Goal: Task Accomplishment & Management: Complete application form

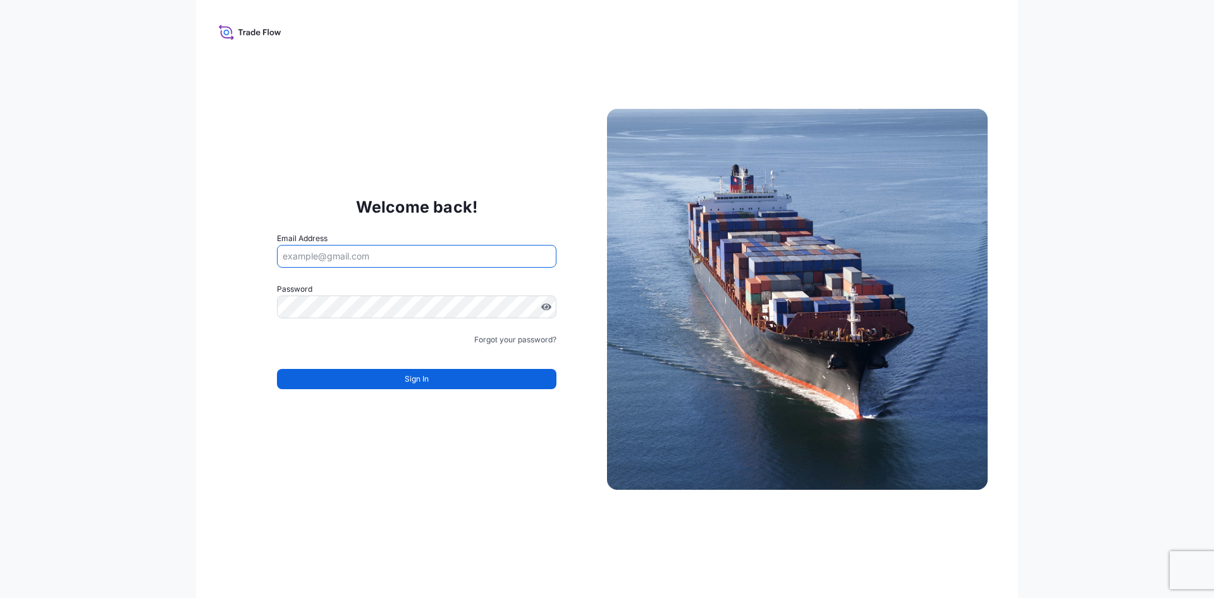
click at [416, 255] on input "Email Address" at bounding box center [416, 256] width 279 height 23
type input "[PERSON_NAME][EMAIL_ADDRESS][PERSON_NAME][DOMAIN_NAME]"
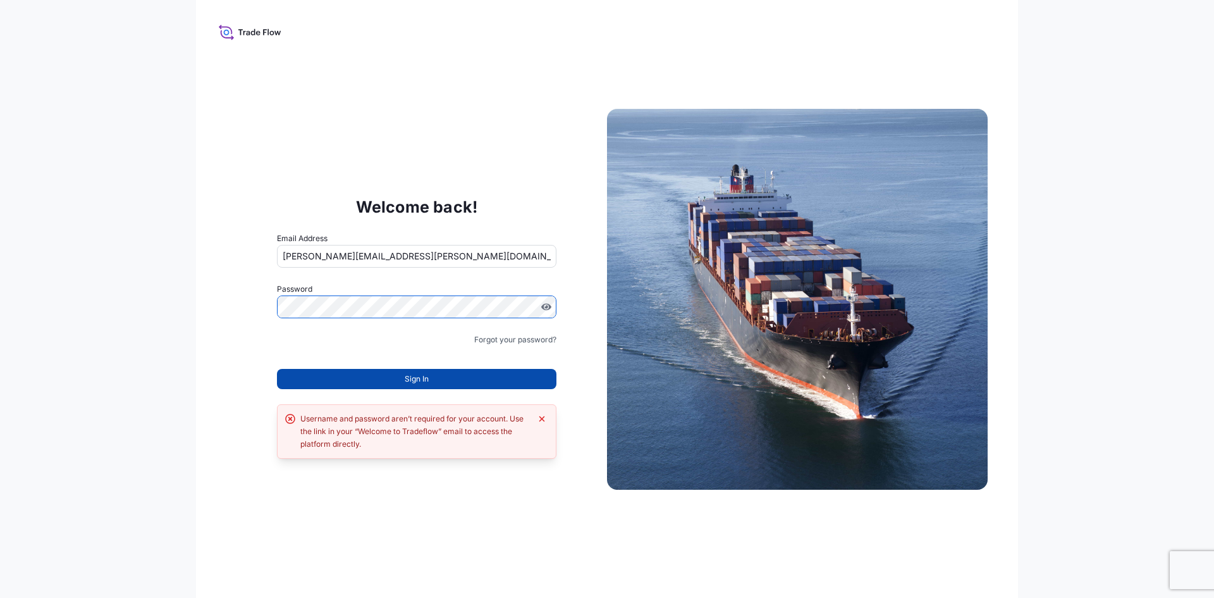
click at [429, 373] on button "Sign In" at bounding box center [416, 379] width 279 height 20
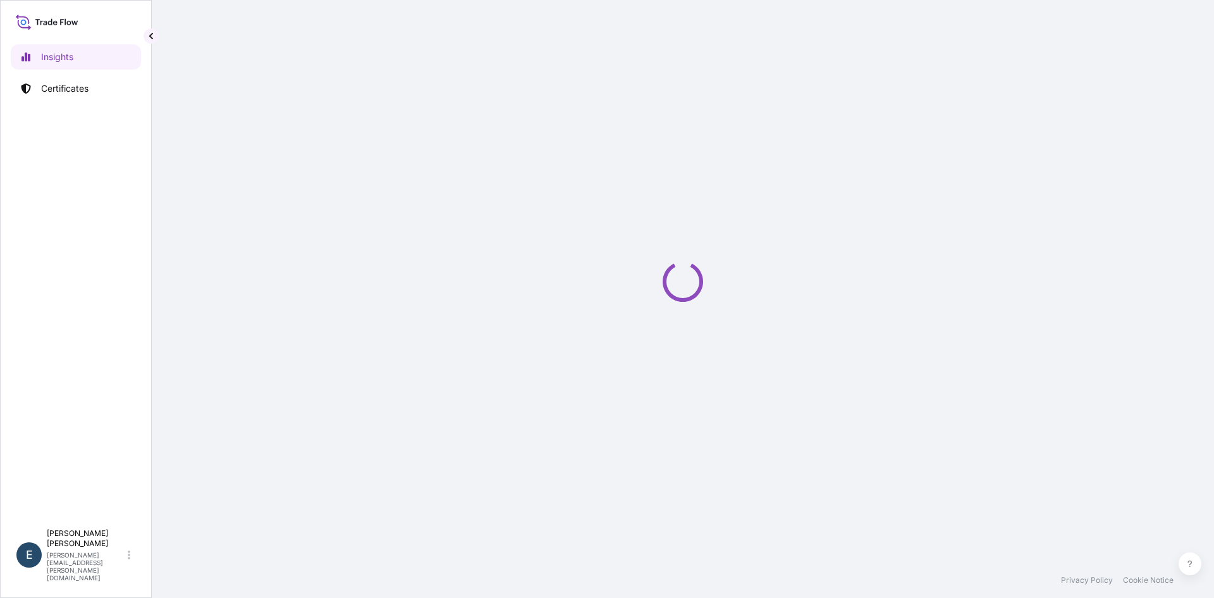
select select "2025"
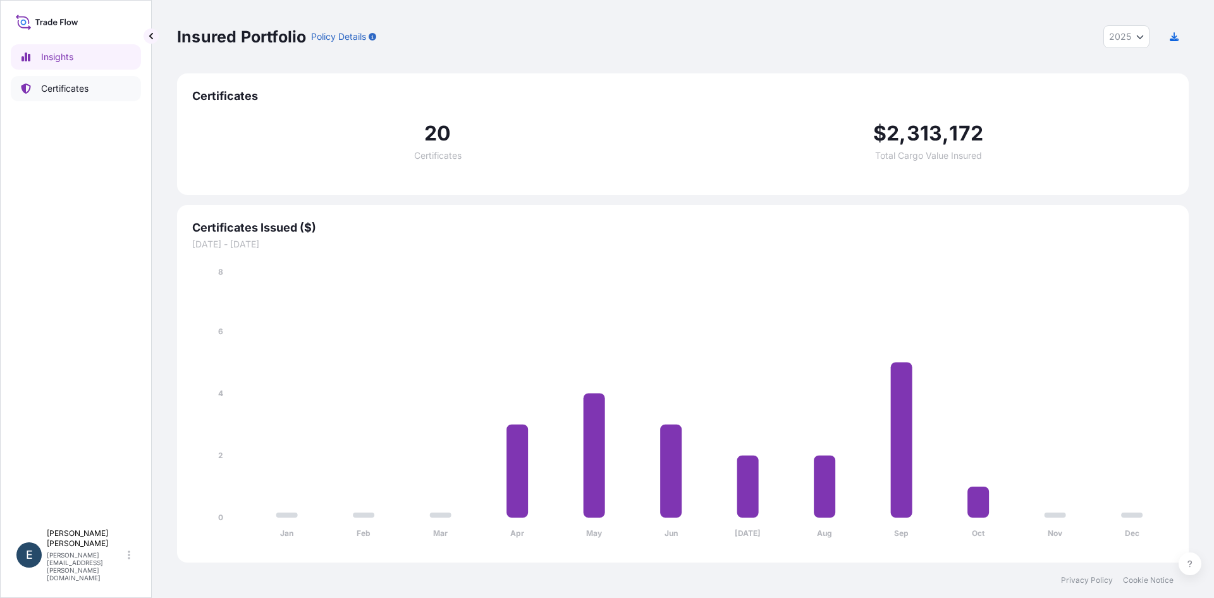
click at [61, 95] on link "Certificates" at bounding box center [76, 88] width 130 height 25
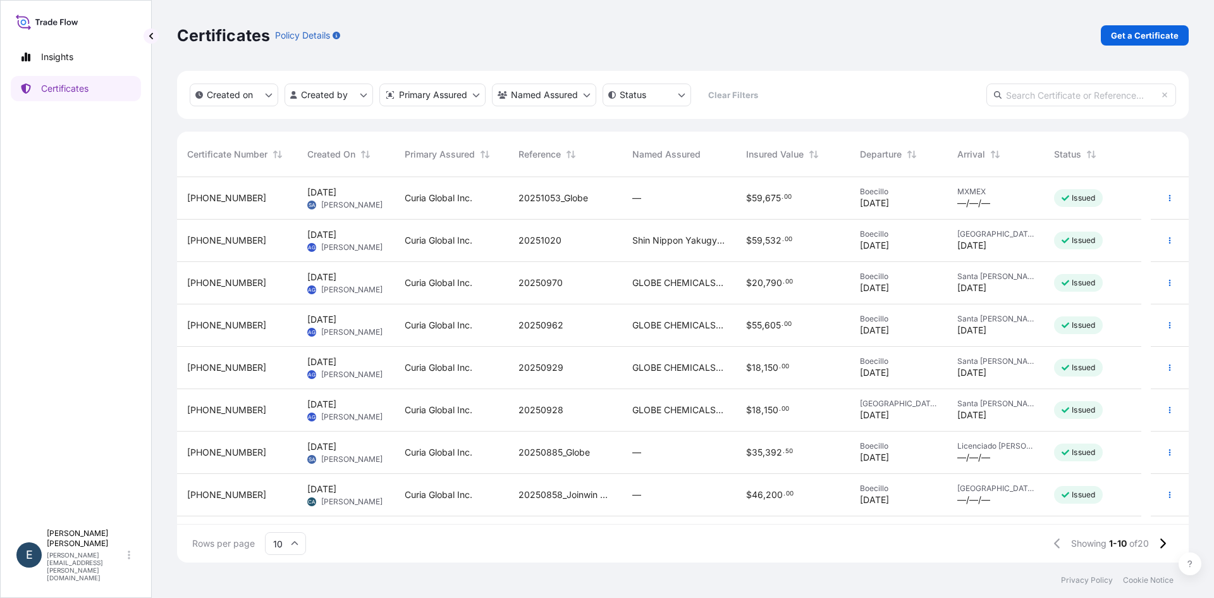
click at [850, 200] on div "Boecillo [DATE]" at bounding box center [898, 198] width 97 height 42
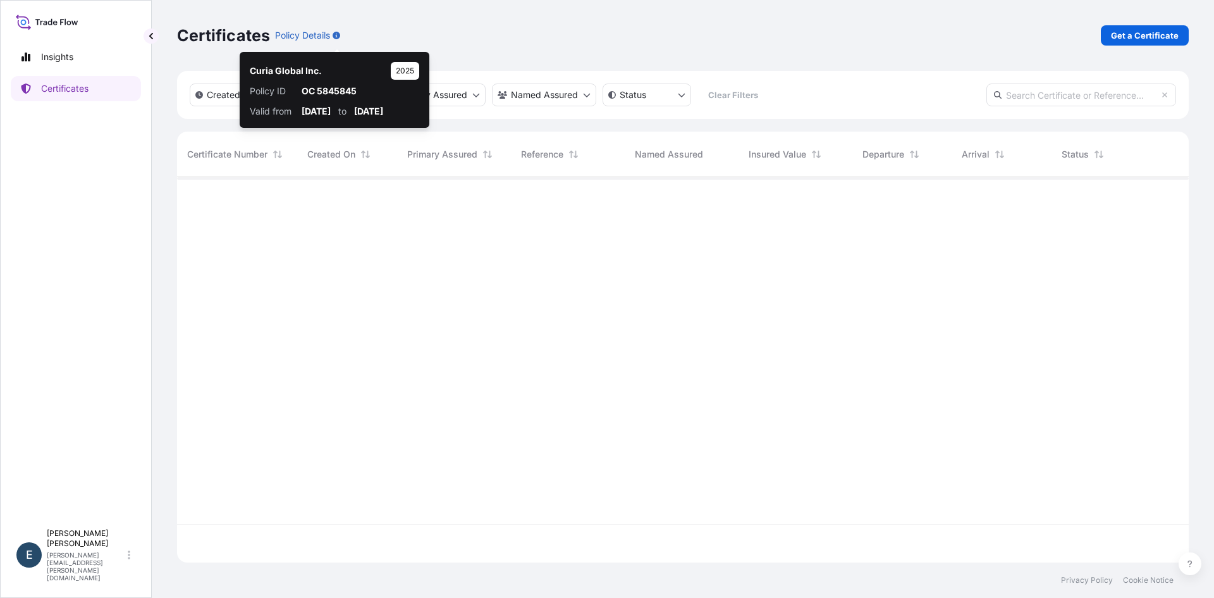
scroll to position [383, 1002]
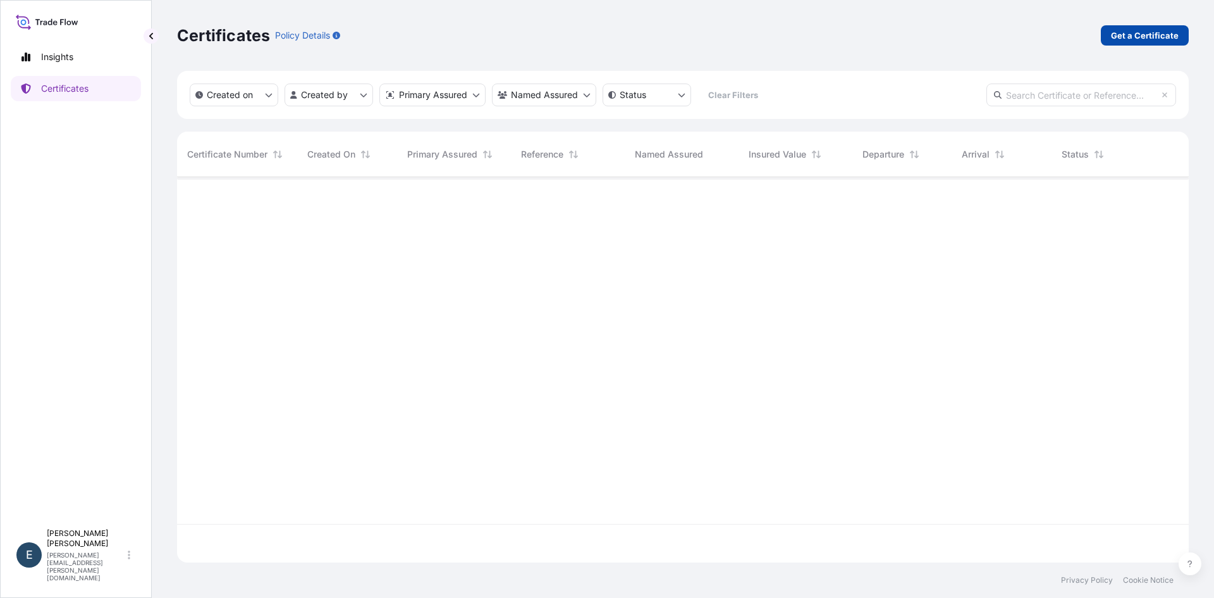
click at [1135, 40] on p "Get a Certificate" at bounding box center [1145, 35] width 68 height 13
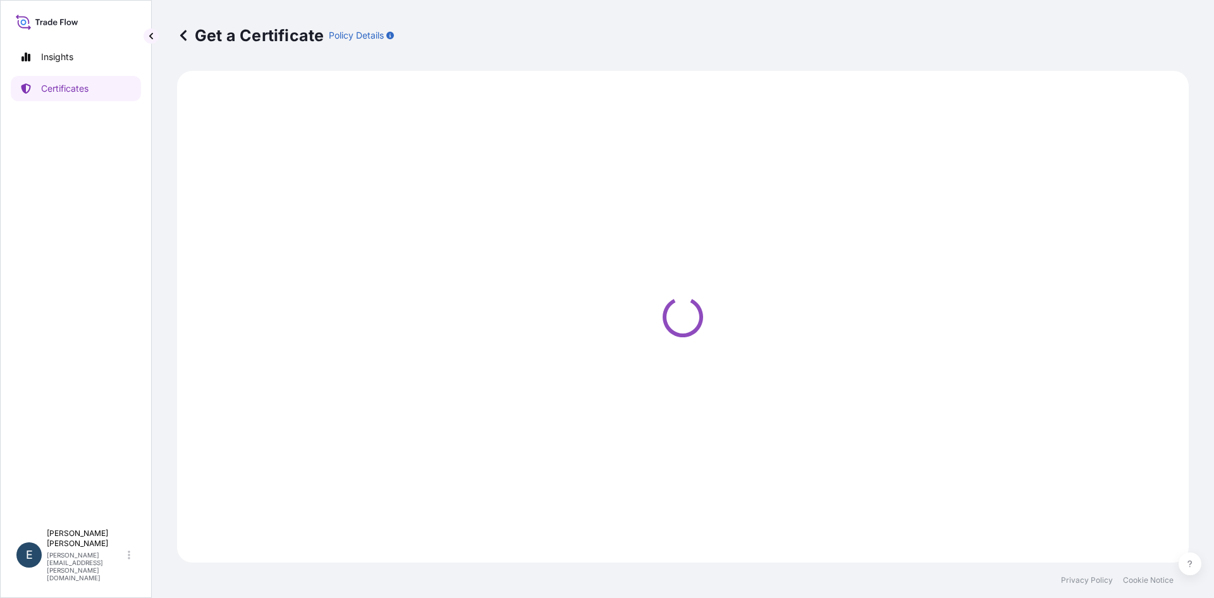
select select "Ocean Vessel"
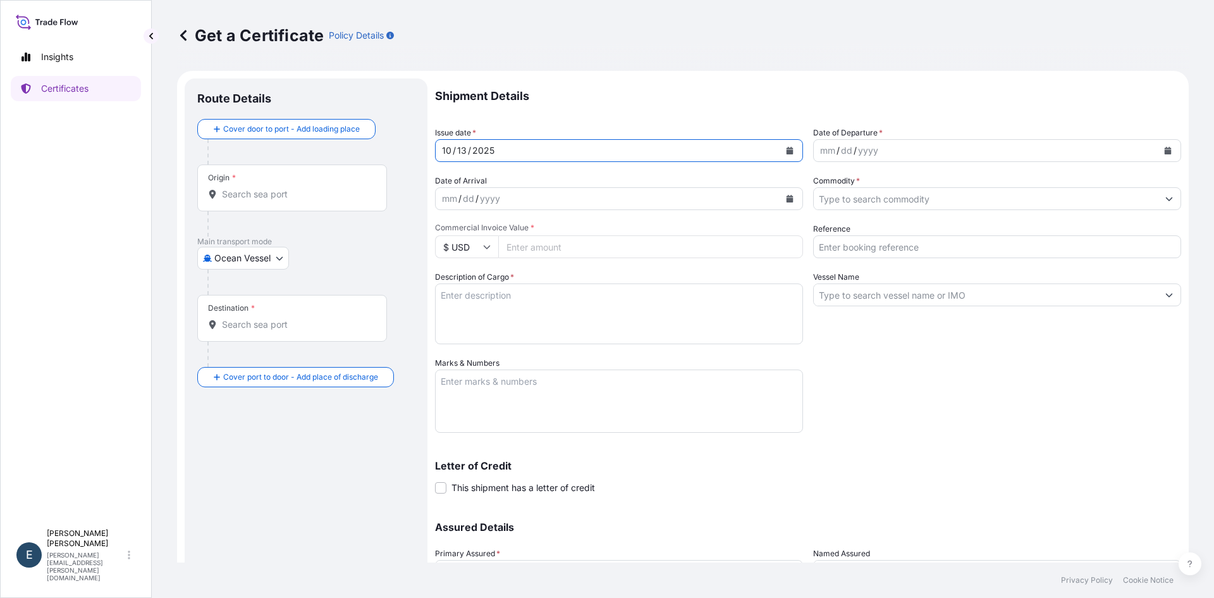
click at [787, 152] on icon "Calendar" at bounding box center [790, 151] width 7 height 8
click at [629, 148] on div "[DATE]" at bounding box center [608, 150] width 344 height 23
click at [788, 149] on icon "Calendar" at bounding box center [790, 151] width 8 height 8
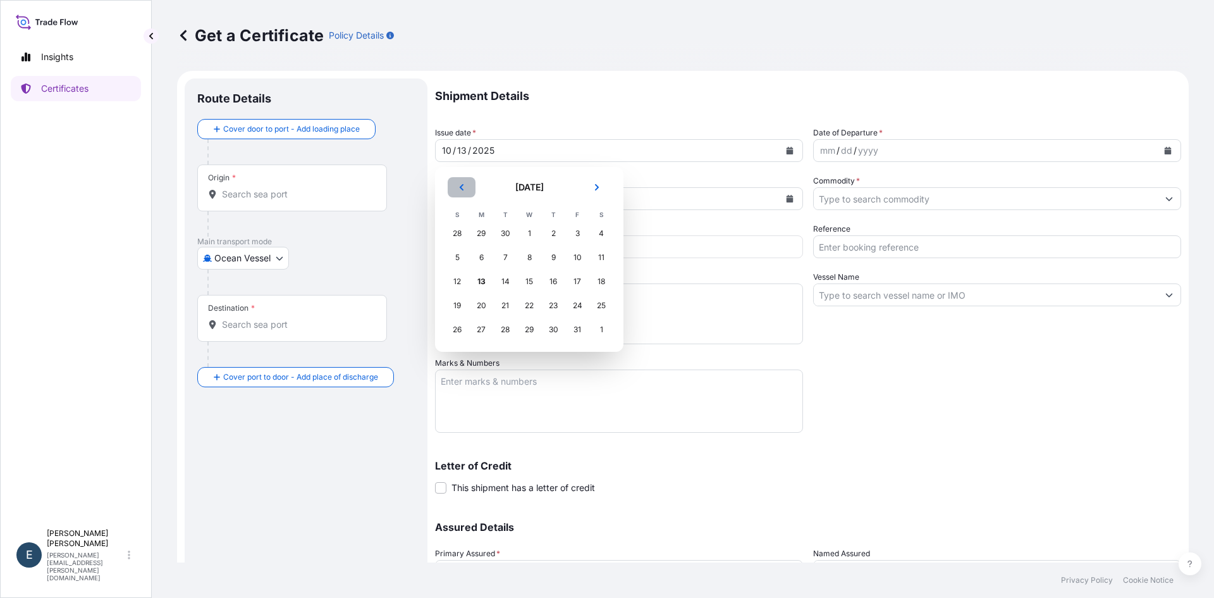
click at [464, 187] on icon "Previous" at bounding box center [462, 187] width 8 height 8
click at [524, 257] on div "10" at bounding box center [529, 257] width 23 height 23
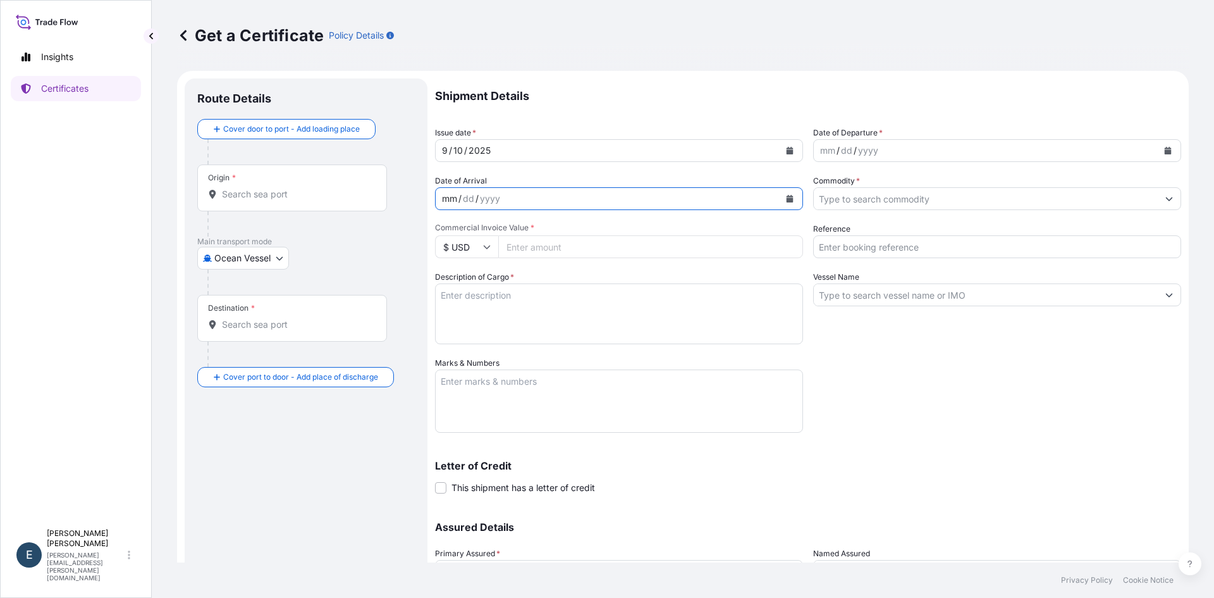
click at [544, 199] on div "mm / dd / yyyy" at bounding box center [608, 198] width 344 height 23
click at [787, 198] on icon "Calendar" at bounding box center [790, 199] width 7 height 8
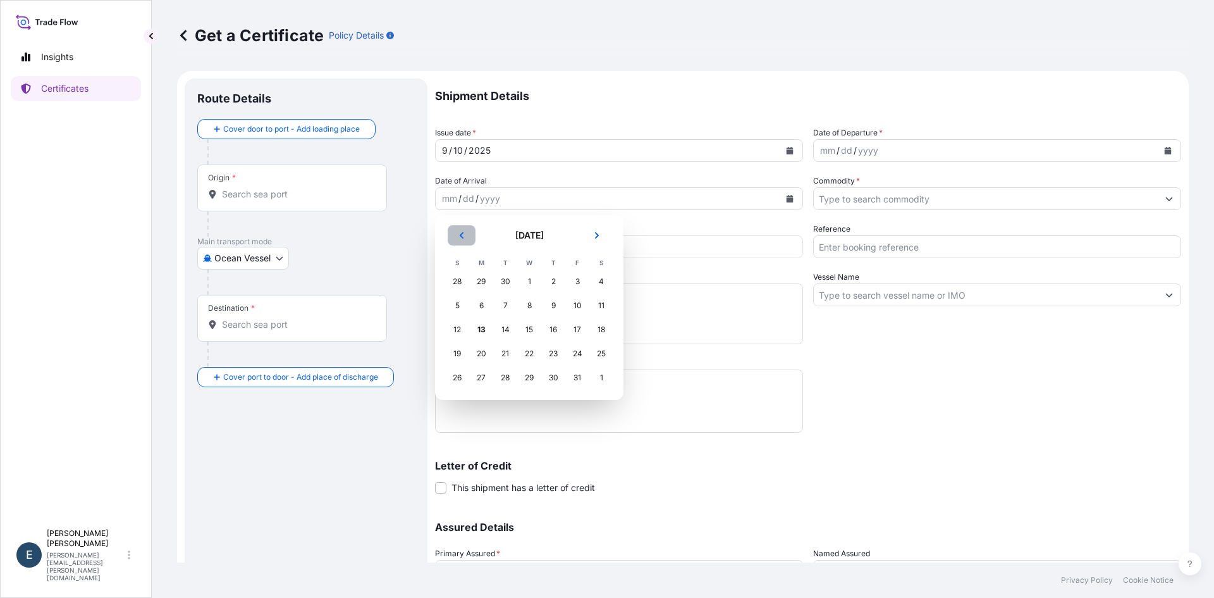
click at [458, 239] on button "Previous" at bounding box center [462, 235] width 28 height 20
click at [478, 330] on div "15" at bounding box center [481, 329] width 23 height 23
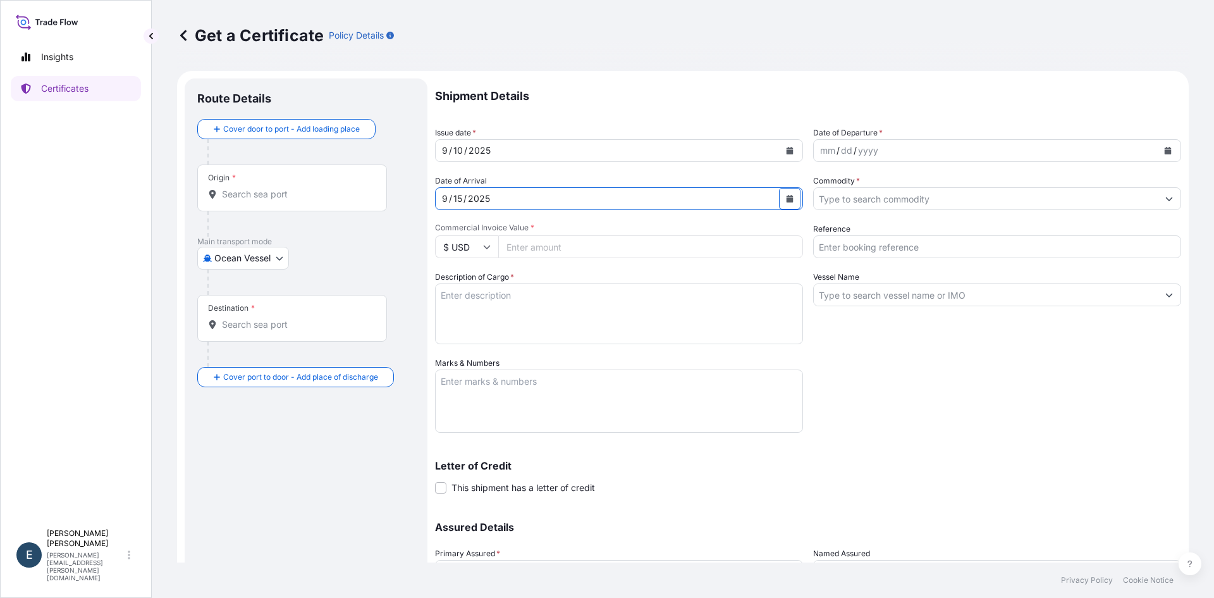
click at [529, 241] on input "Commercial Invoice Value *" at bounding box center [650, 246] width 305 height 23
type input "22000"
click at [528, 317] on textarea "Description of Cargo *" at bounding box center [619, 313] width 368 height 61
click at [562, 310] on textarea "Description of Cargo *" at bounding box center [619, 313] width 368 height 61
paste textarea "[MEDICAL_DATA]"
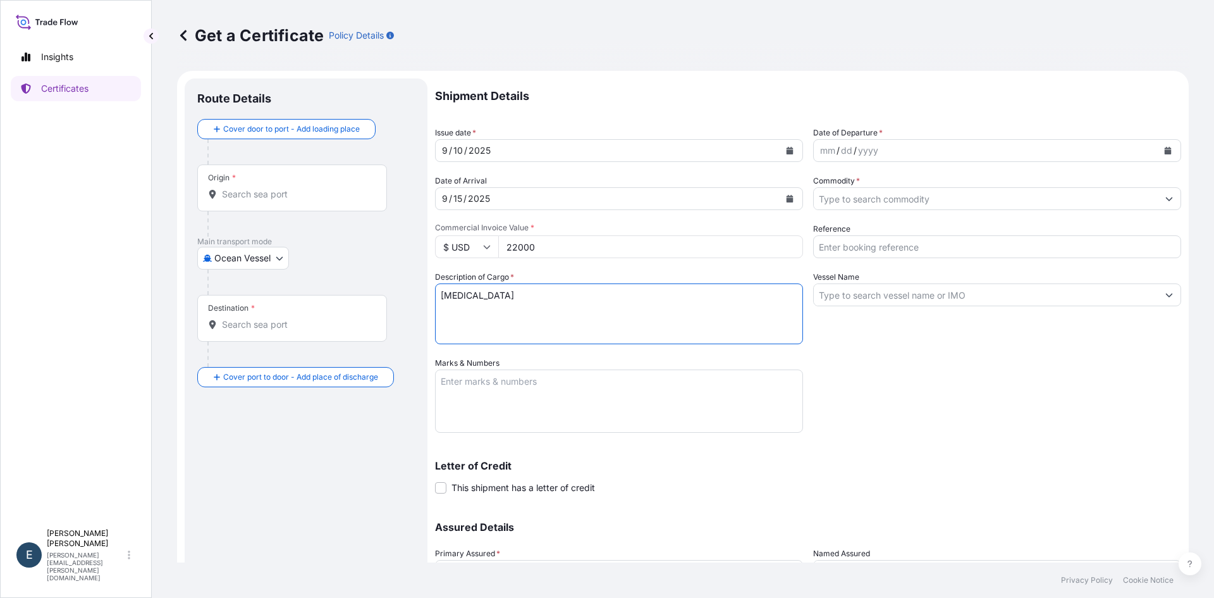
type textarea "[MEDICAL_DATA]"
click at [1162, 152] on button "Calendar" at bounding box center [1168, 150] width 20 height 20
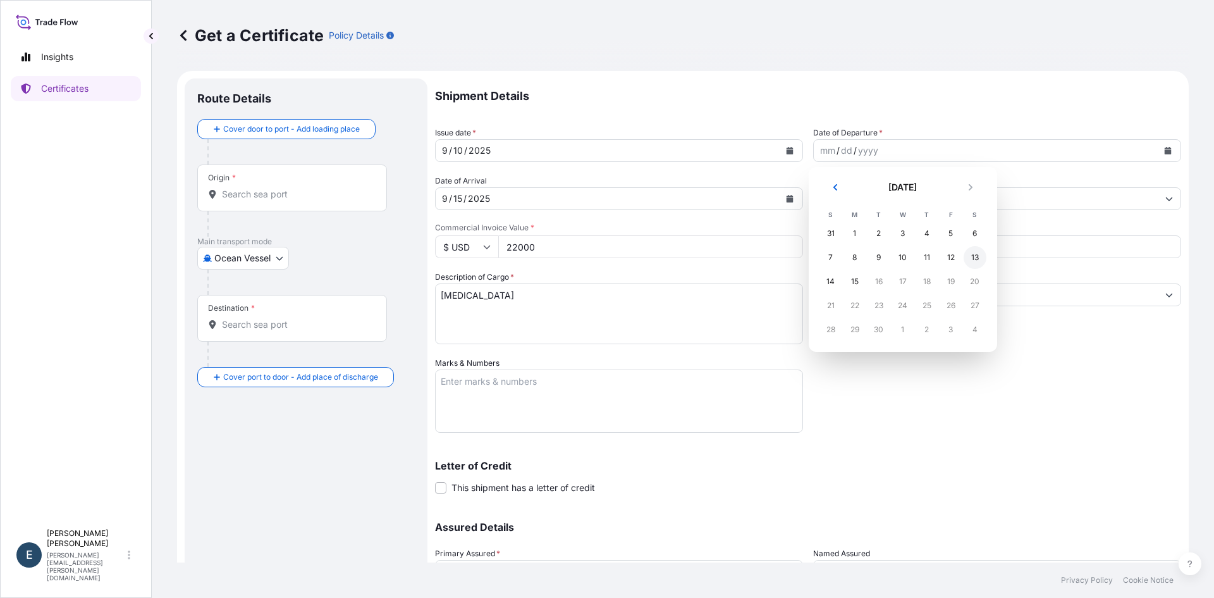
click at [968, 255] on div "13" at bounding box center [975, 257] width 23 height 23
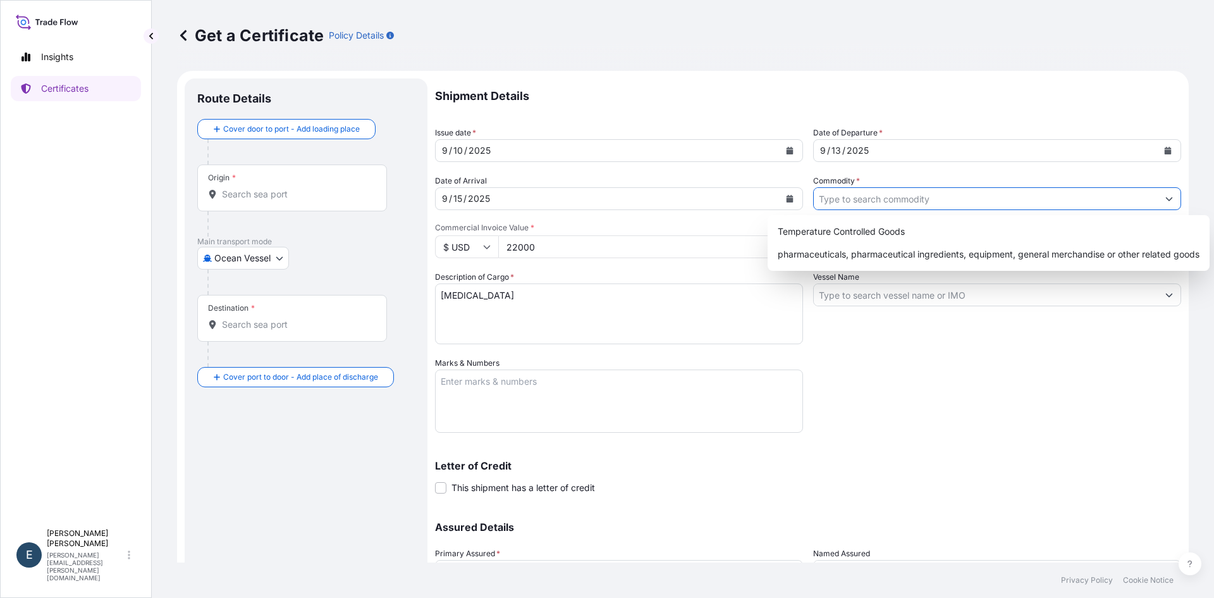
click at [1165, 195] on icon "Show suggestions" at bounding box center [1169, 199] width 8 height 8
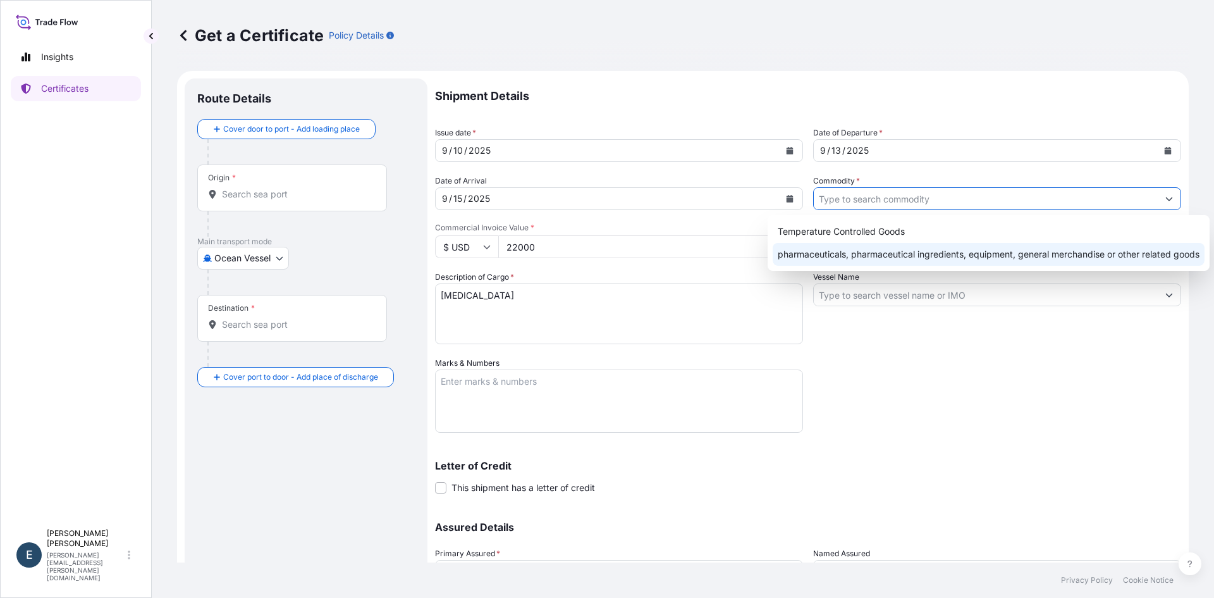
click at [1166, 262] on div "pharmaceuticals, pharmaceutical ingredients, equipment, general merchandise or …" at bounding box center [989, 254] width 432 height 23
type input "pharmaceuticals, pharmaceutical ingredients, equipment, general merchandise or …"
click at [909, 373] on div "Shipment Details Issue date * [DATE] Date of Departure * [DATE] Date of Arrival…" at bounding box center [808, 355] width 746 height 555
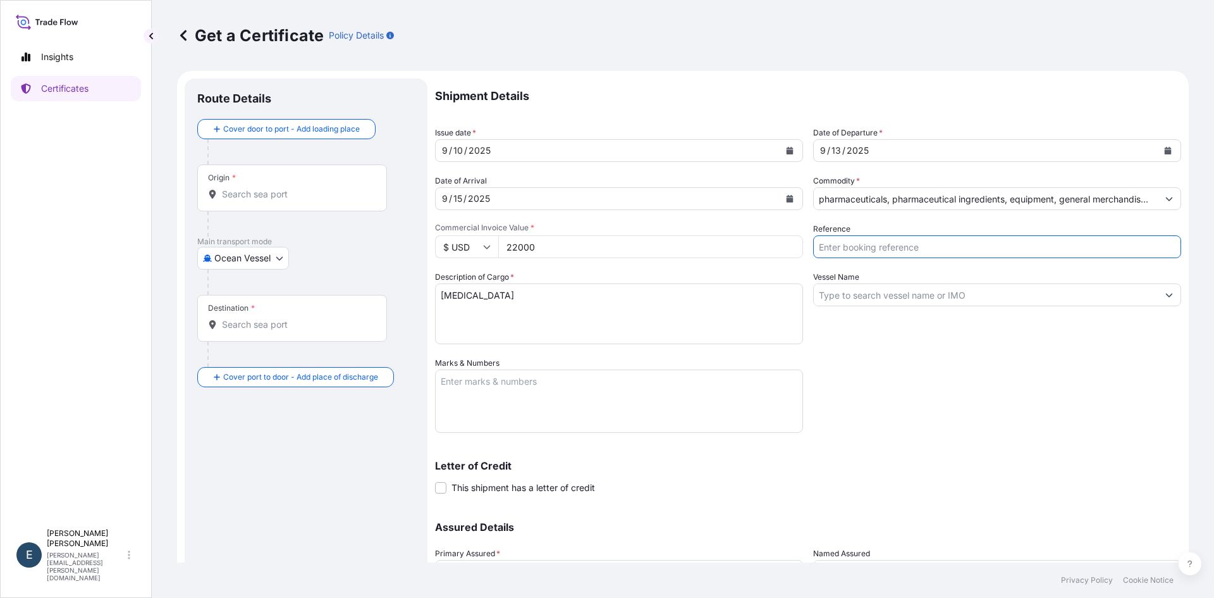
click at [883, 250] on input "Reference" at bounding box center [997, 246] width 368 height 23
paste input "X0159108280"
type input "X0159108280"
click at [617, 404] on textarea "Marks & Numbers" at bounding box center [619, 400] width 368 height 63
click at [610, 403] on textarea "Marks & Numbers" at bounding box center [619, 400] width 368 height 63
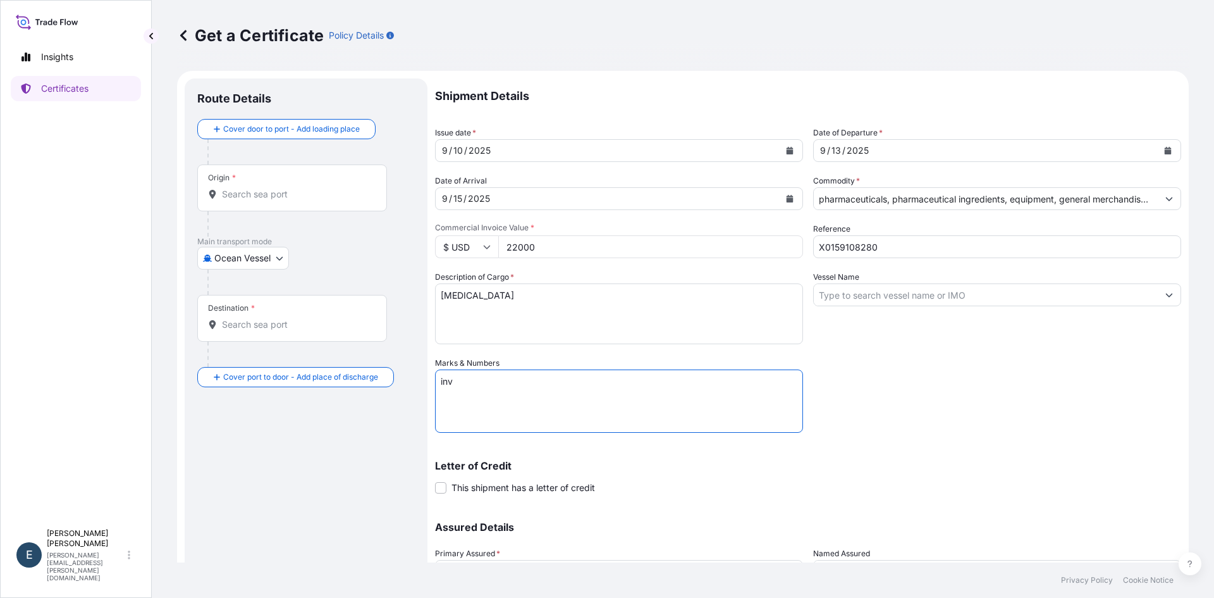
paste textarea "9225500280"
type textarea "inv 9225500280"
click at [291, 195] on input "Origin *" at bounding box center [296, 194] width 149 height 13
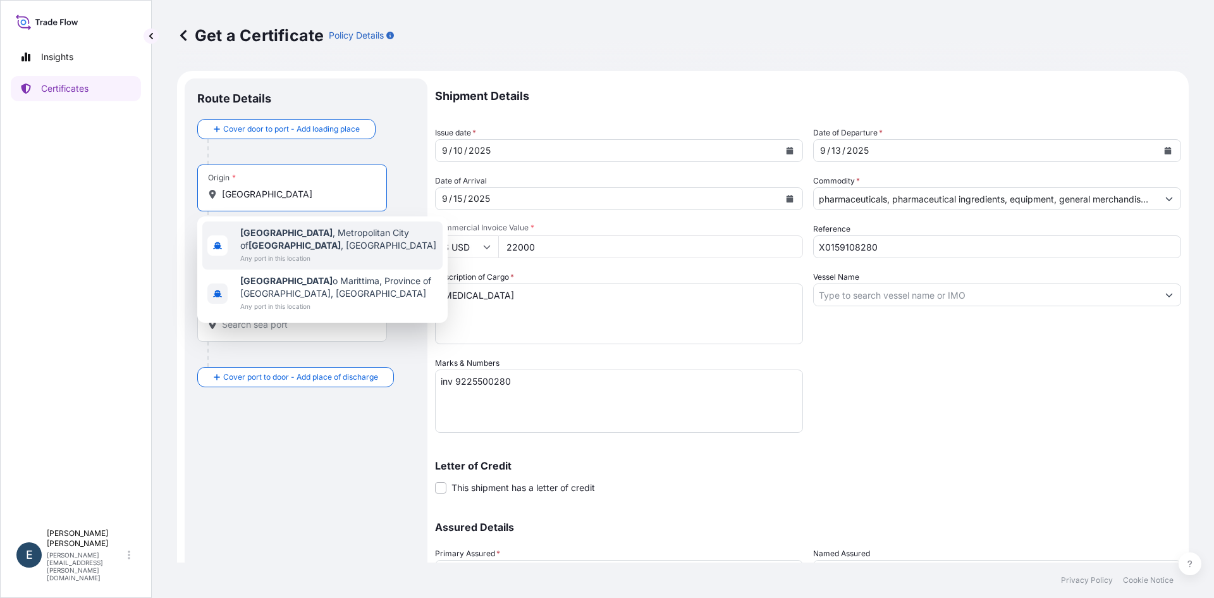
click at [324, 230] on span "[GEOGRAPHIC_DATA] , [GEOGRAPHIC_DATA] of [GEOGRAPHIC_DATA] , [GEOGRAPHIC_DATA]" at bounding box center [338, 238] width 197 height 25
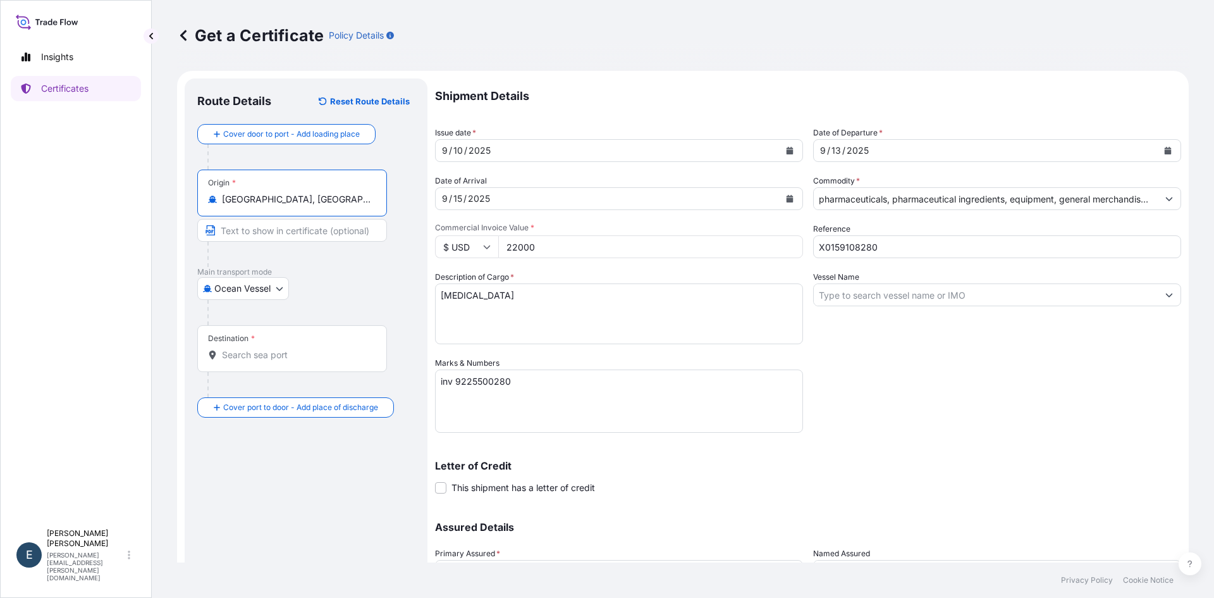
type input "[GEOGRAPHIC_DATA], [GEOGRAPHIC_DATA] of [GEOGRAPHIC_DATA], [GEOGRAPHIC_DATA]"
click at [271, 348] on input "Destination *" at bounding box center [296, 354] width 149 height 13
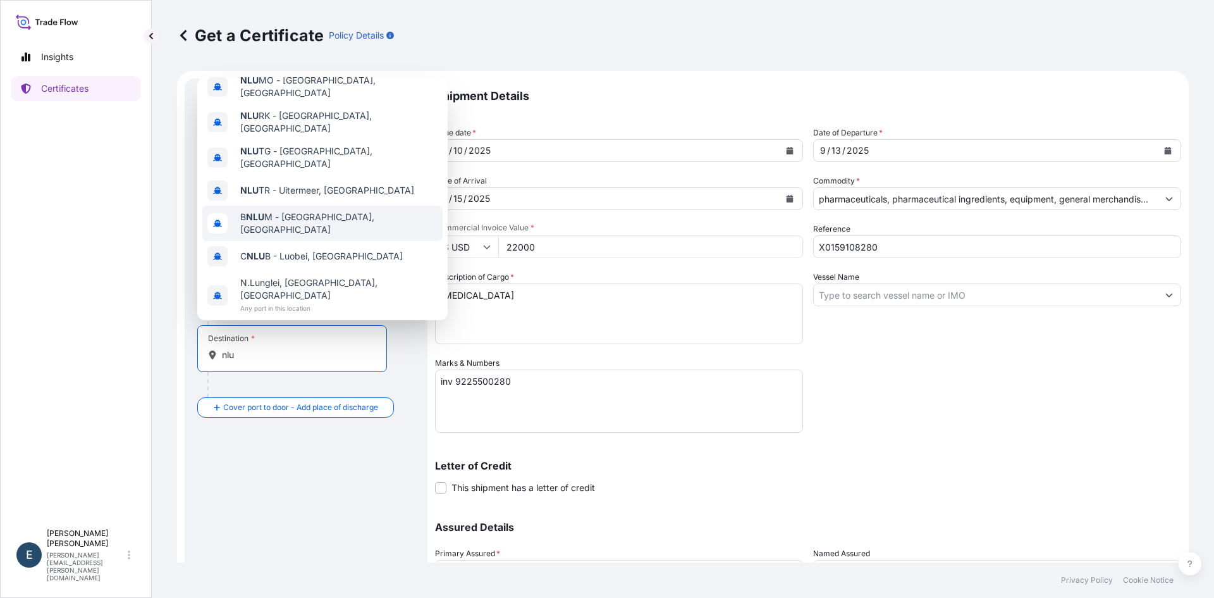
scroll to position [81, 0]
type input "nlu"
drag, startPoint x: 266, startPoint y: 360, endPoint x: 216, endPoint y: 360, distance: 50.0
click at [216, 360] on div "nlu" at bounding box center [292, 354] width 168 height 13
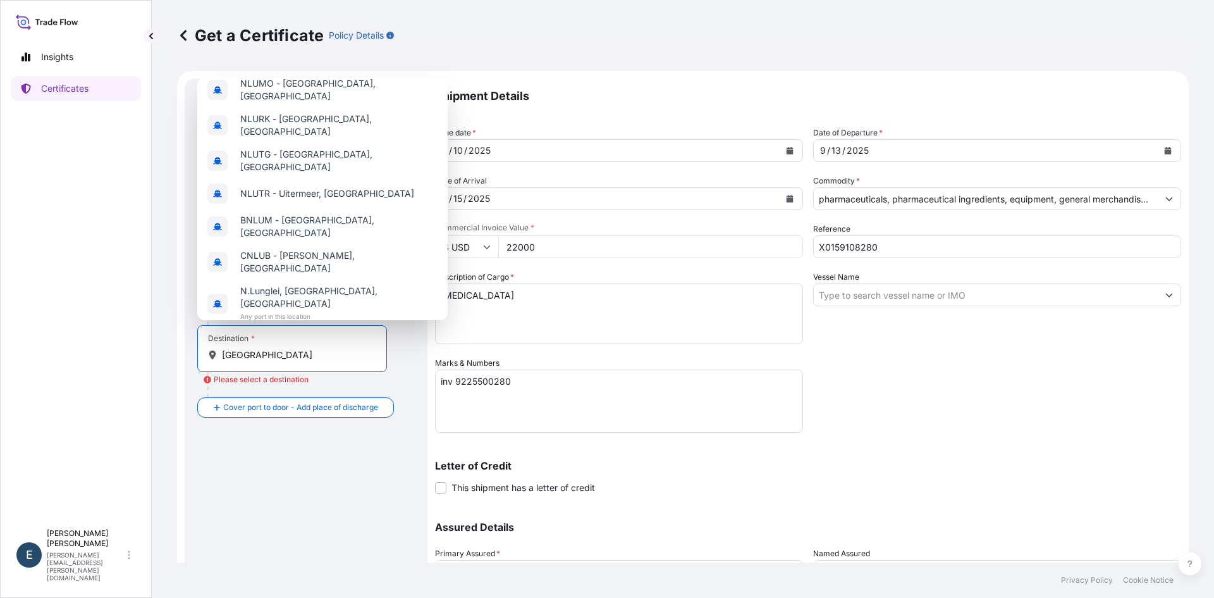
scroll to position [0, 0]
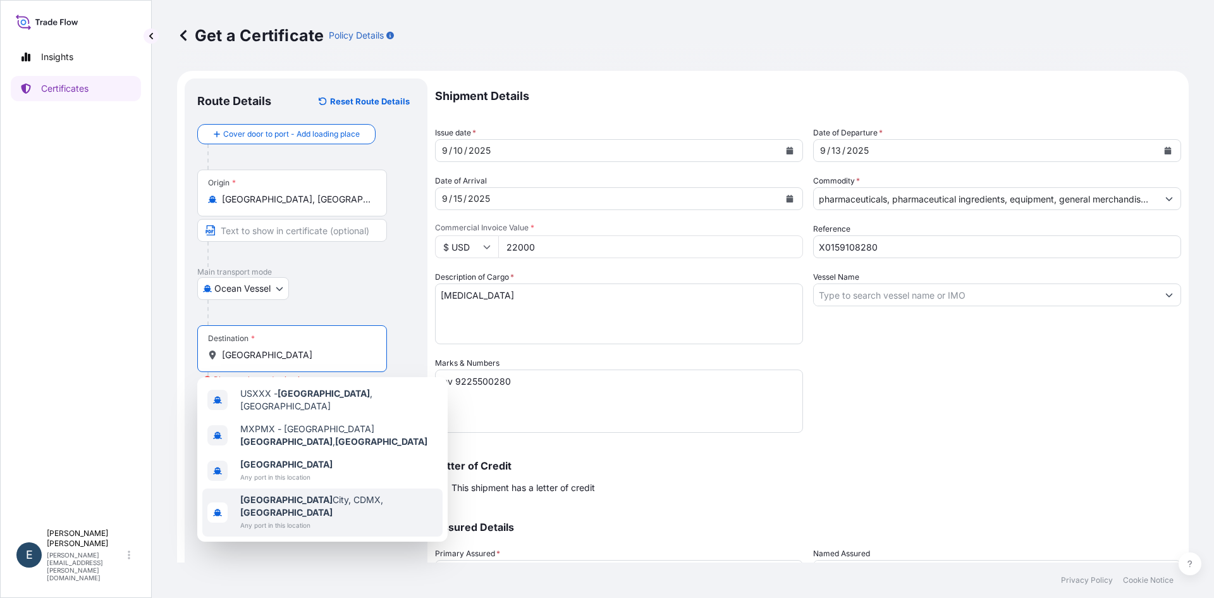
click at [298, 518] on span "Any port in this location" at bounding box center [338, 524] width 197 height 13
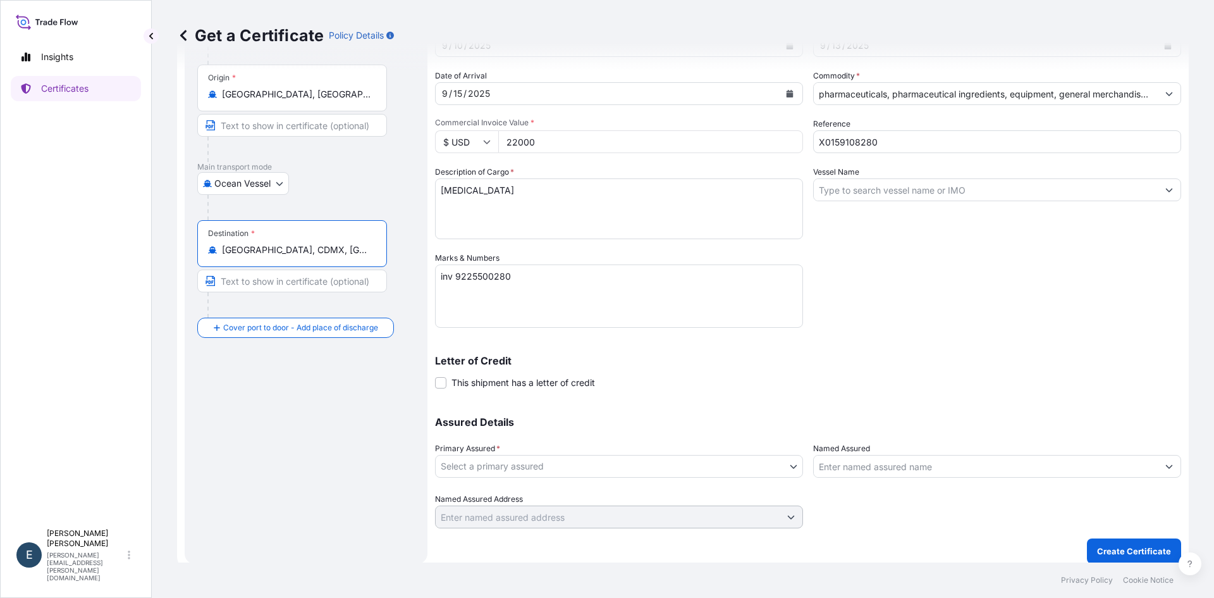
scroll to position [114, 0]
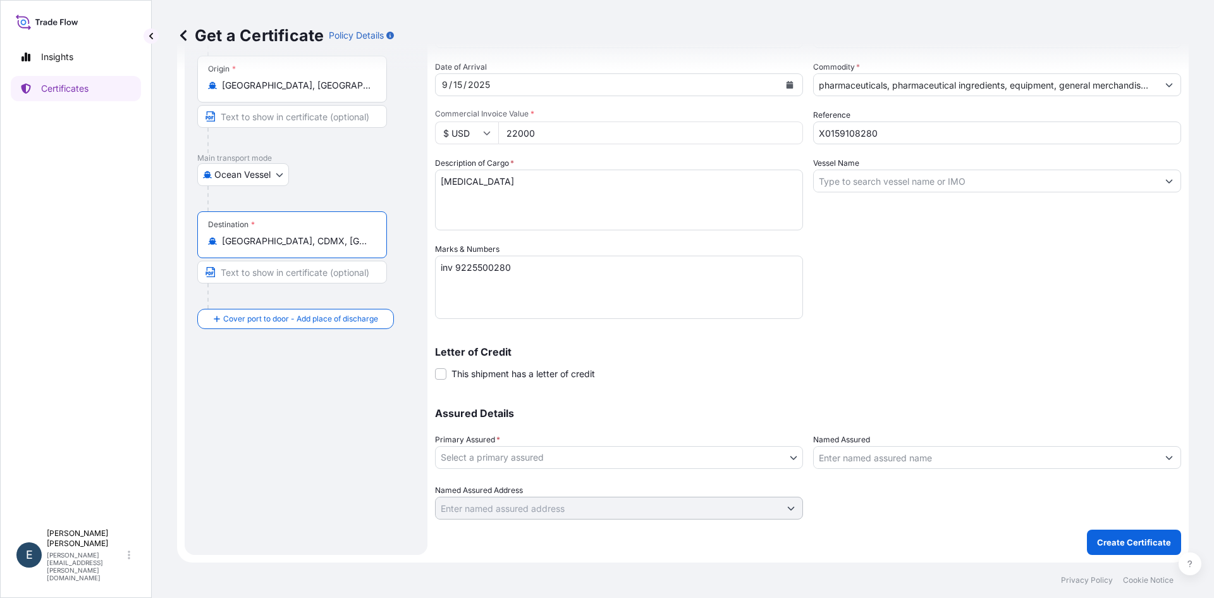
type input "[GEOGRAPHIC_DATA], CDMX, [GEOGRAPHIC_DATA]"
click at [696, 458] on body "Insights Certificates E [PERSON_NAME] [PERSON_NAME][EMAIL_ADDRESS][PERSON_NAME]…" at bounding box center [607, 299] width 1214 height 598
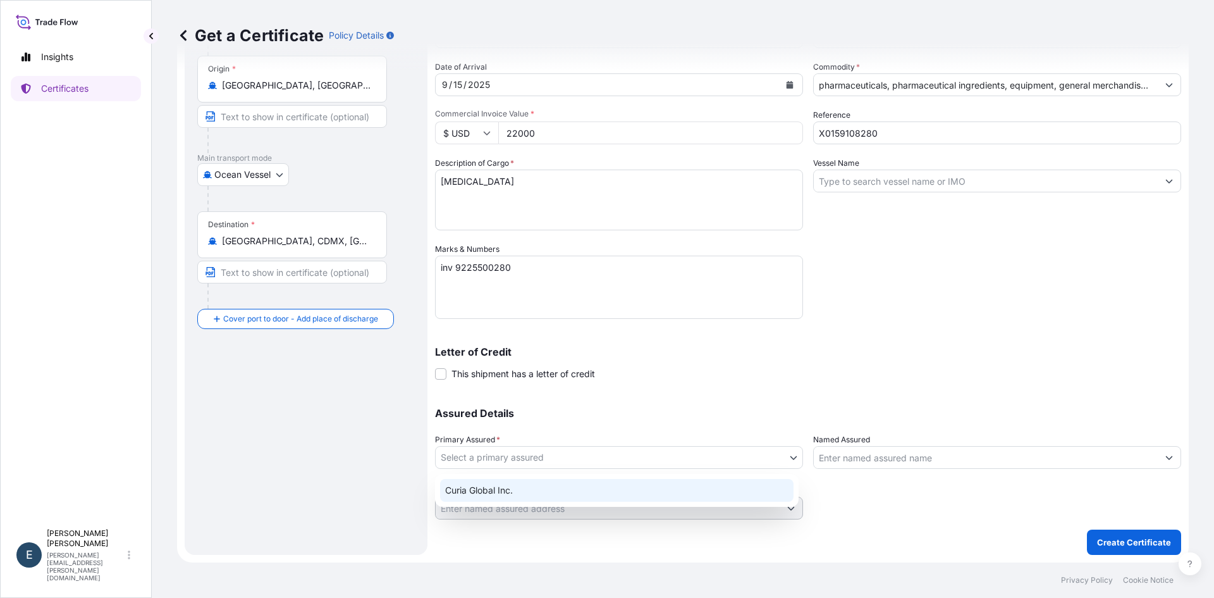
click at [702, 489] on div "Curia Global Inc." at bounding box center [616, 490] width 353 height 23
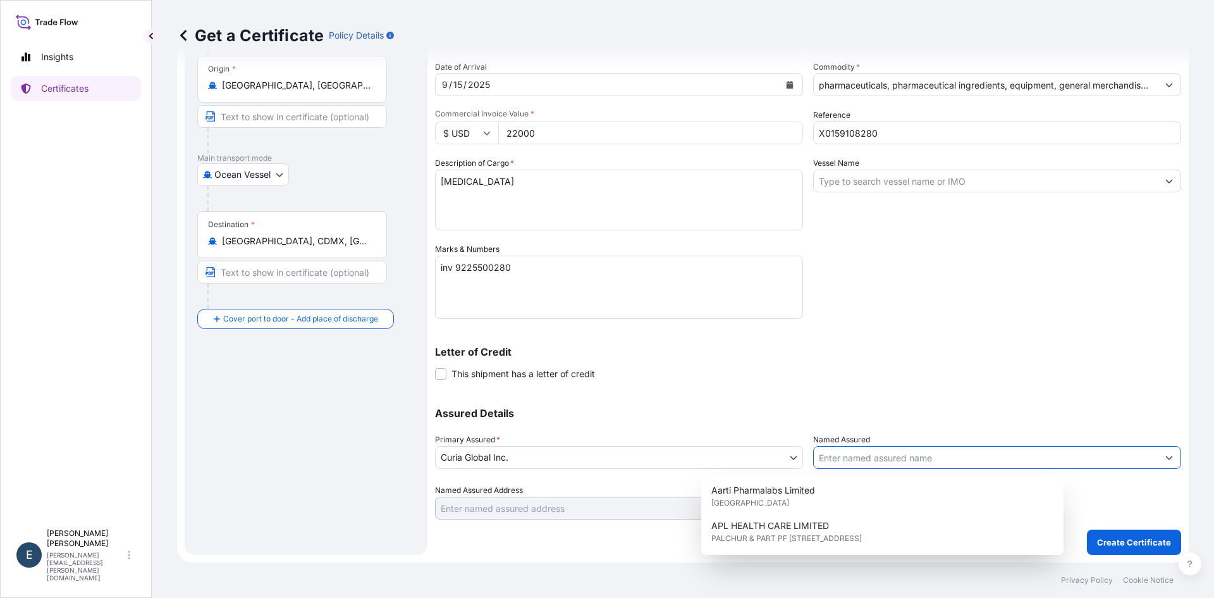
click at [877, 460] on input "Named Assured" at bounding box center [986, 457] width 344 height 23
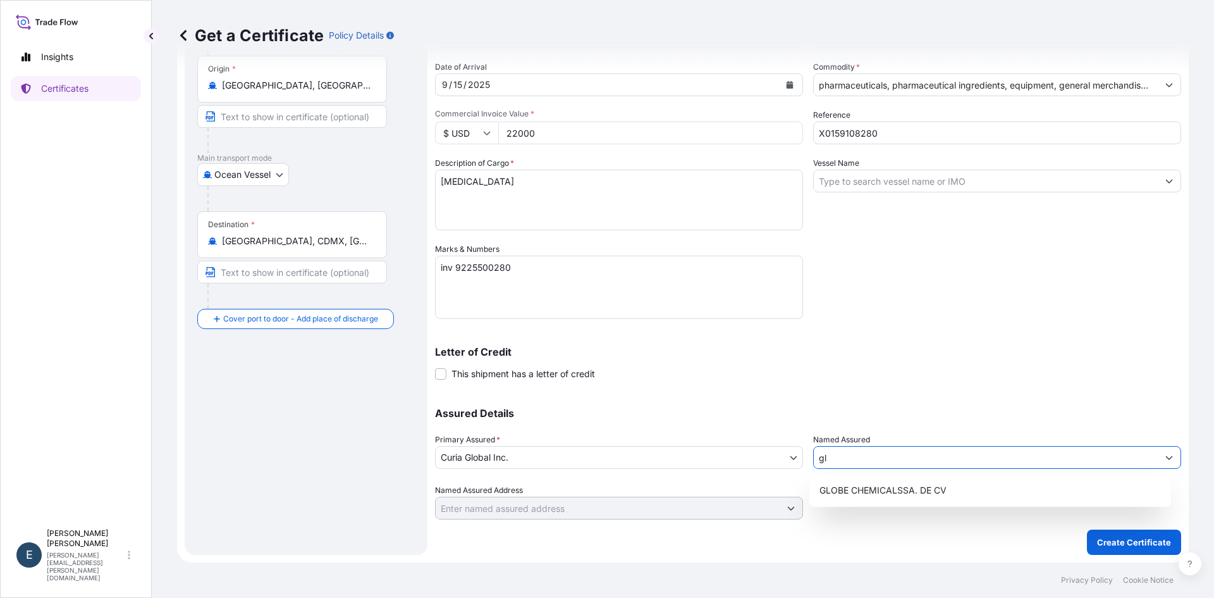
scroll to position [0, 0]
click at [974, 488] on div "GLOBE CHEMICALSSA. DE CV" at bounding box center [990, 490] width 352 height 23
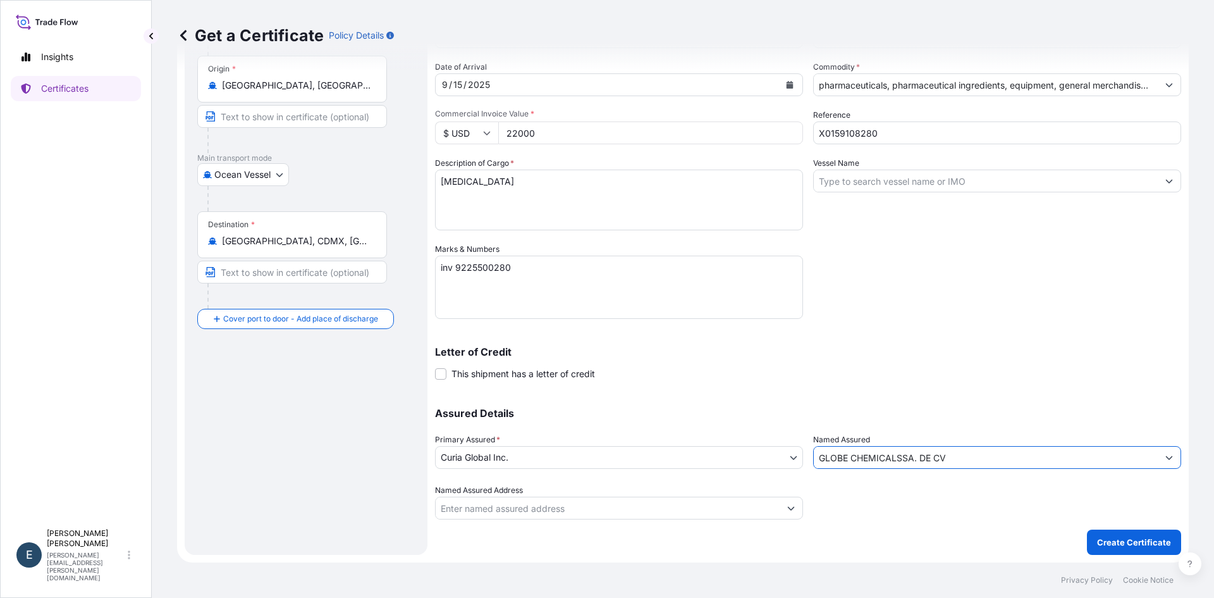
type input "GLOBE CHEMICALSSA. DE CV"
click at [617, 510] on input "Named Assured Address" at bounding box center [608, 507] width 344 height 23
click at [787, 505] on icon "Show suggestions" at bounding box center [791, 508] width 8 height 8
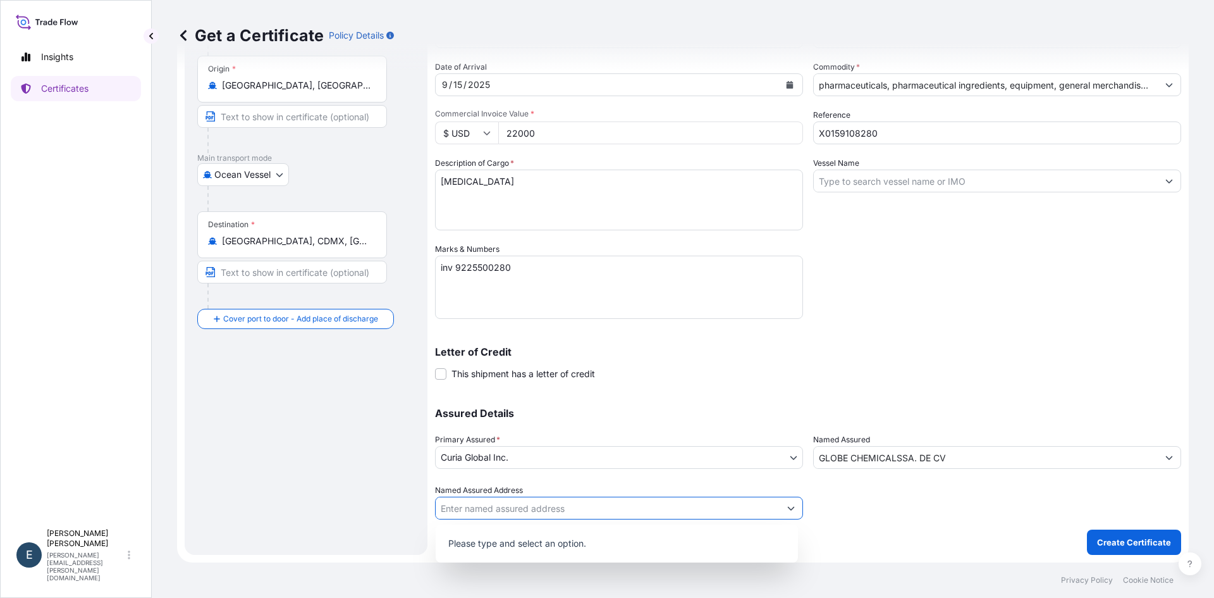
click at [582, 545] on p "Please type and select an option." at bounding box center [617, 543] width 352 height 28
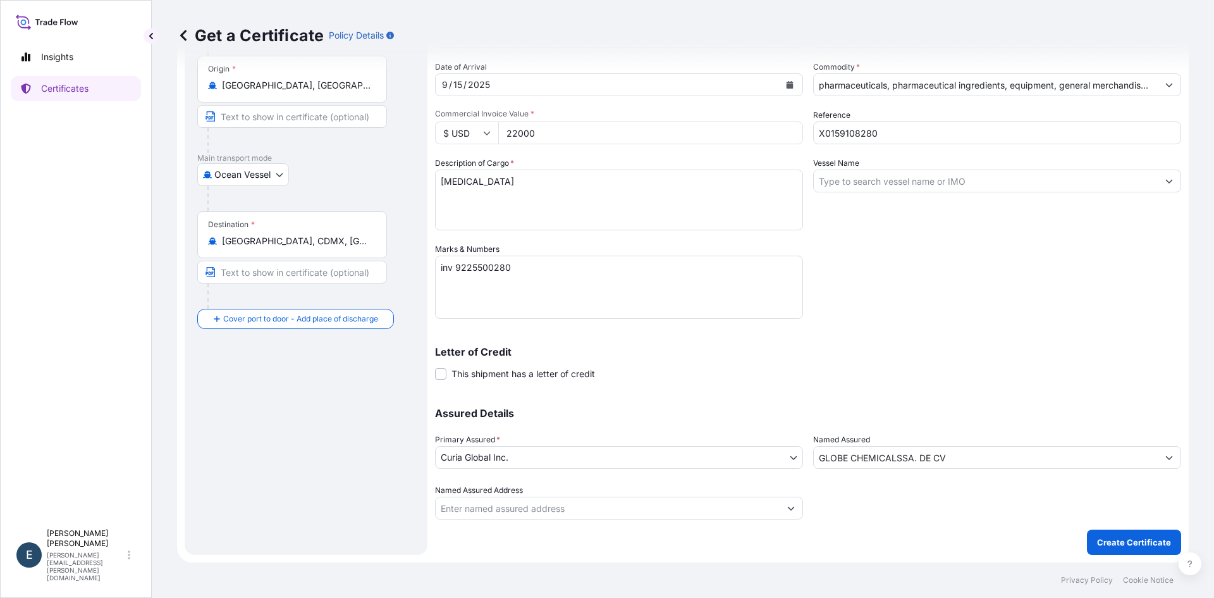
drag, startPoint x: 840, startPoint y: 528, endPoint x: 1060, endPoint y: 528, distance: 219.4
click at [845, 528] on div "Shipment Details Issue date * [DATE] Date of Departure * [DATE] Date of Arrival…" at bounding box center [808, 260] width 746 height 590
click at [1123, 540] on p "Create Certificate" at bounding box center [1134, 542] width 74 height 13
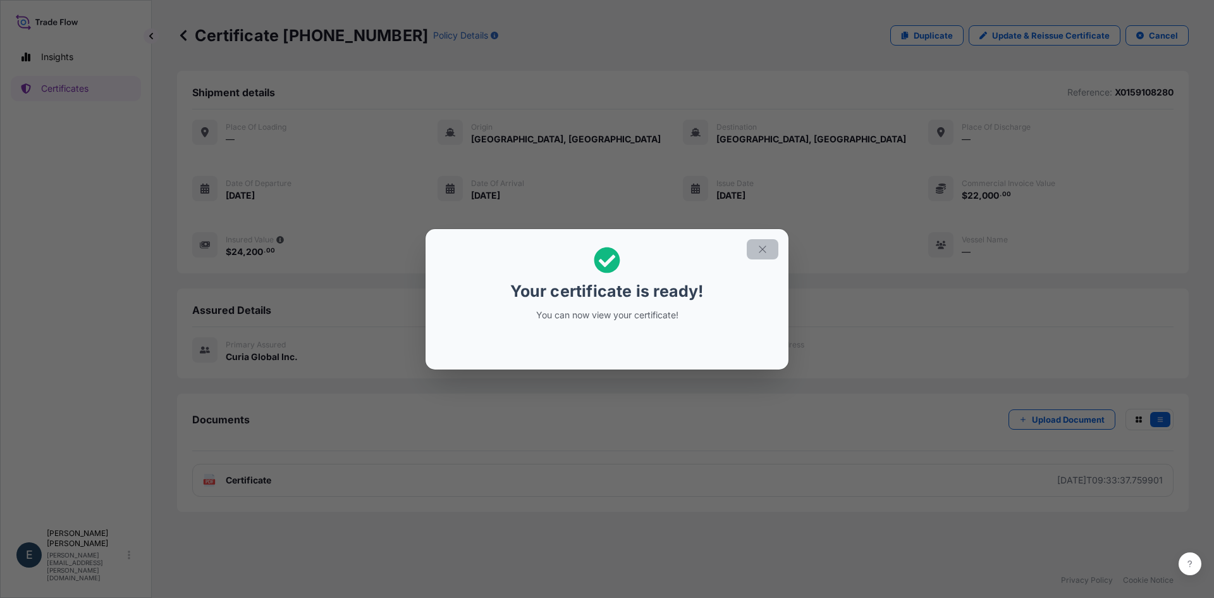
click at [763, 247] on icon "button" at bounding box center [762, 248] width 11 height 11
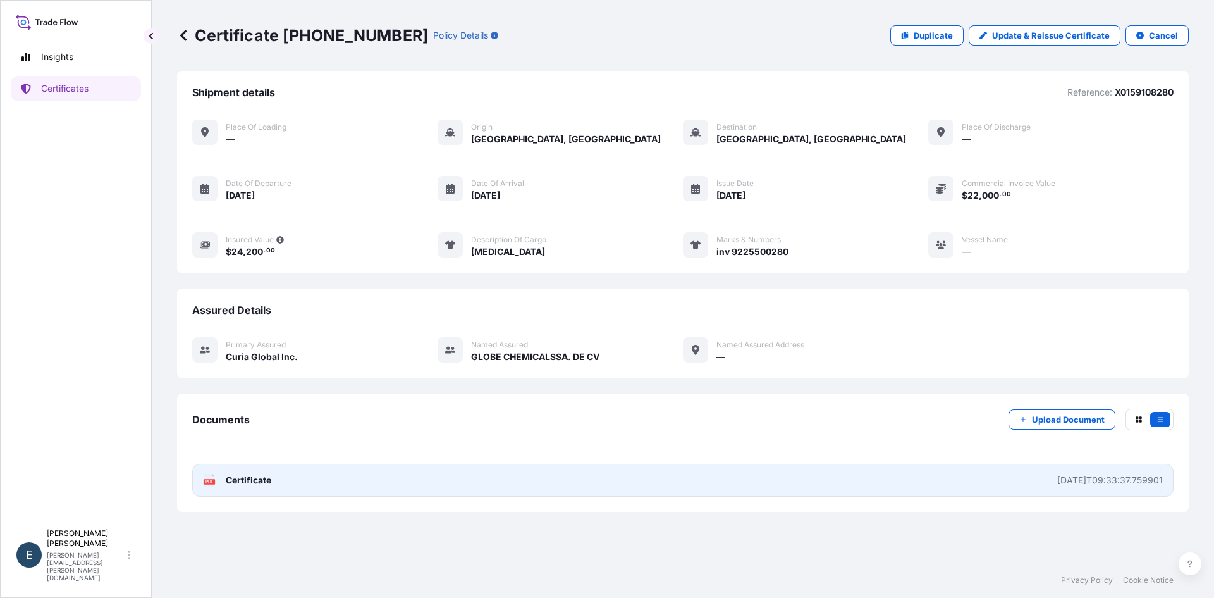
click at [263, 488] on link "PDF Certificate [DATE]T09:33:37.759901" at bounding box center [682, 479] width 981 height 33
